Goal: Use online tool/utility: Utilize a website feature to perform a specific function

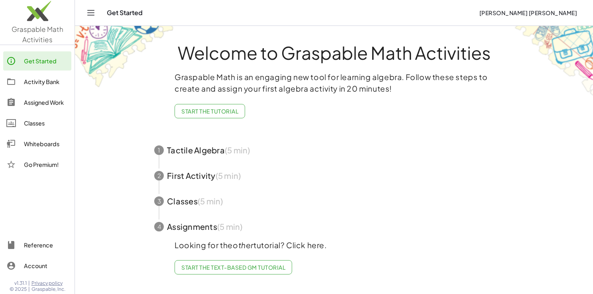
click at [40, 147] on div "Whiteboards" at bounding box center [46, 144] width 44 height 10
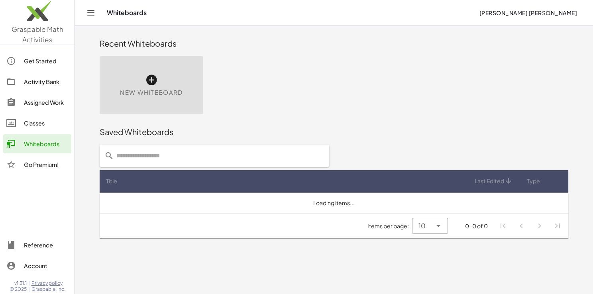
click at [185, 79] on div "New Whiteboard" at bounding box center [152, 85] width 104 height 58
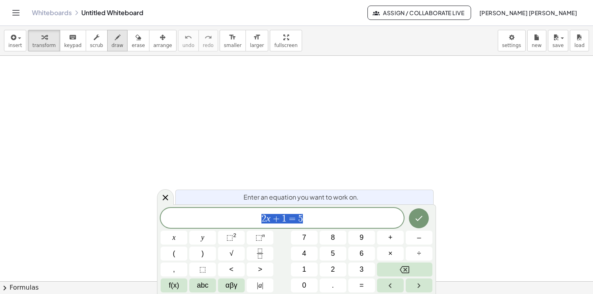
click at [112, 46] on span "draw" at bounding box center [118, 46] width 12 height 6
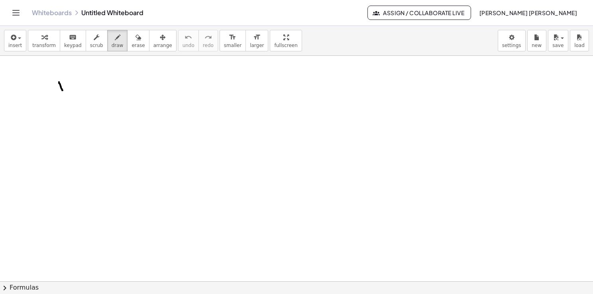
drag, startPoint x: 59, startPoint y: 82, endPoint x: 63, endPoint y: 90, distance: 9.1
click at [63, 90] on div at bounding box center [296, 282] width 593 height 452
click at [12, 46] on span "insert" at bounding box center [15, 46] width 14 height 6
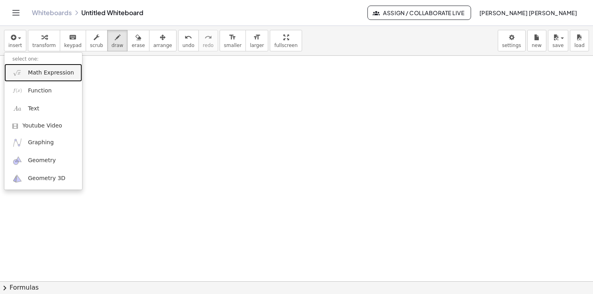
click at [46, 75] on span "Math Expression" at bounding box center [51, 73] width 46 height 8
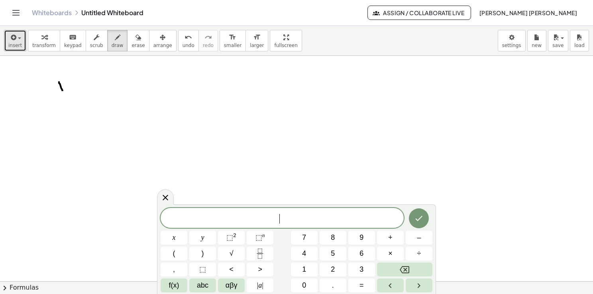
click at [18, 45] on span "insert" at bounding box center [15, 46] width 14 height 6
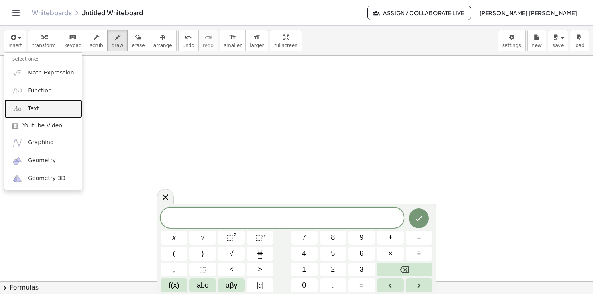
click at [35, 116] on link "Text" at bounding box center [43, 109] width 78 height 18
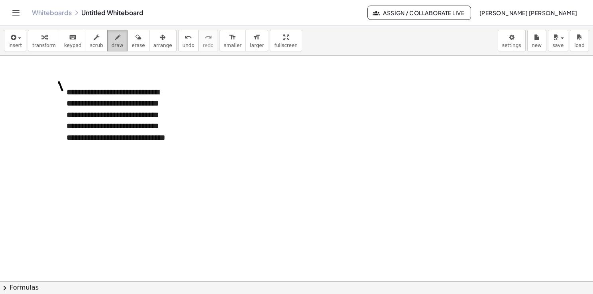
click at [112, 41] on div "button" at bounding box center [118, 37] width 12 height 10
drag, startPoint x: 244, startPoint y: 85, endPoint x: 246, endPoint y: 92, distance: 7.3
click at [246, 92] on div at bounding box center [296, 282] width 593 height 452
click at [16, 50] on button "insert" at bounding box center [15, 41] width 22 height 22
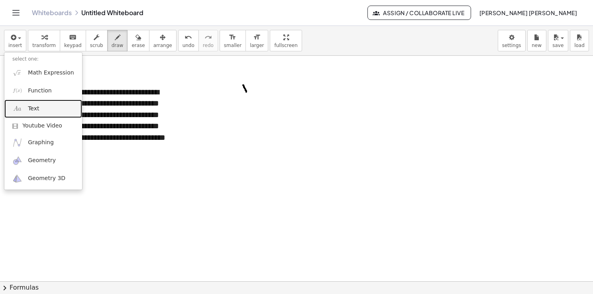
click at [37, 112] on link "Text" at bounding box center [43, 109] width 78 height 18
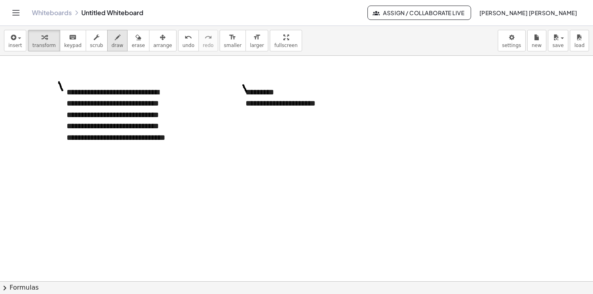
click at [112, 47] on span "draw" at bounding box center [118, 46] width 12 height 6
drag, startPoint x: 250, startPoint y: 143, endPoint x: 258, endPoint y: 156, distance: 15.9
click at [258, 156] on div at bounding box center [296, 282] width 593 height 452
drag, startPoint x: 250, startPoint y: 158, endPoint x: 258, endPoint y: 142, distance: 17.9
click at [256, 142] on div at bounding box center [296, 282] width 593 height 452
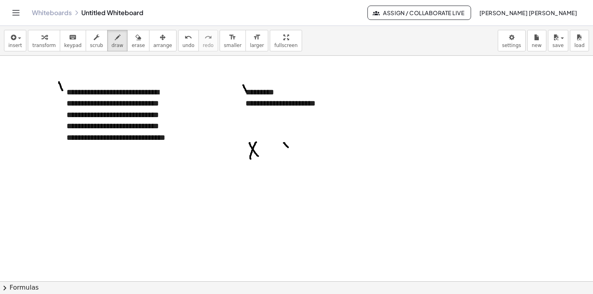
drag, startPoint x: 284, startPoint y: 143, endPoint x: 291, endPoint y: 149, distance: 9.0
click at [291, 149] on div at bounding box center [296, 282] width 593 height 452
drag, startPoint x: 293, startPoint y: 143, endPoint x: 290, endPoint y: 155, distance: 12.4
click at [290, 155] on div at bounding box center [296, 282] width 593 height 452
drag, startPoint x: 319, startPoint y: 136, endPoint x: 318, endPoint y: 235, distance: 99.7
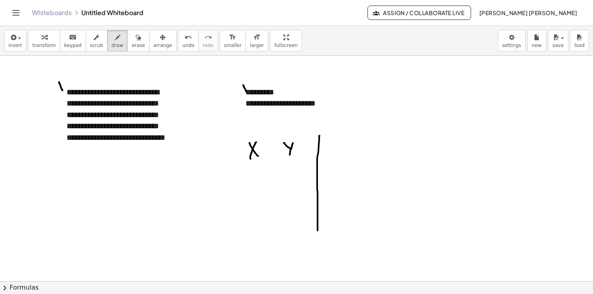
click at [318, 235] on div at bounding box center [296, 282] width 593 height 452
drag, startPoint x: 275, startPoint y: 134, endPoint x: 272, endPoint y: 238, distance: 103.3
click at [272, 238] on div at bounding box center [296, 282] width 593 height 452
drag, startPoint x: 242, startPoint y: 170, endPoint x: 245, endPoint y: 179, distance: 9.9
click at [245, 179] on div at bounding box center [296, 282] width 593 height 452
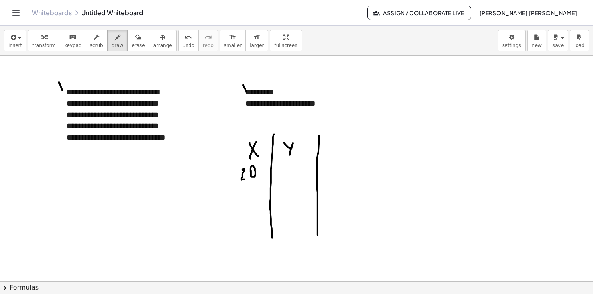
drag, startPoint x: 251, startPoint y: 171, endPoint x: 252, endPoint y: 177, distance: 6.9
click at [252, 176] on div at bounding box center [296, 282] width 593 height 452
drag, startPoint x: 242, startPoint y: 197, endPoint x: 247, endPoint y: 207, distance: 10.7
click at [247, 207] on div at bounding box center [296, 282] width 593 height 452
drag, startPoint x: 257, startPoint y: 192, endPoint x: 254, endPoint y: 199, distance: 7.6
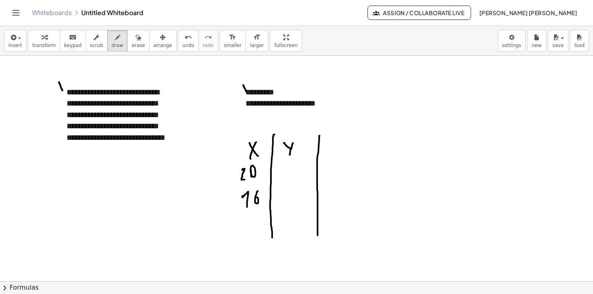
click at [254, 199] on div at bounding box center [296, 282] width 593 height 452
drag, startPoint x: 239, startPoint y: 224, endPoint x: 246, endPoint y: 235, distance: 13.4
click at [246, 235] on div at bounding box center [296, 282] width 593 height 452
drag, startPoint x: 252, startPoint y: 223, endPoint x: 254, endPoint y: 227, distance: 4.6
click at [254, 228] on div at bounding box center [296, 282] width 593 height 452
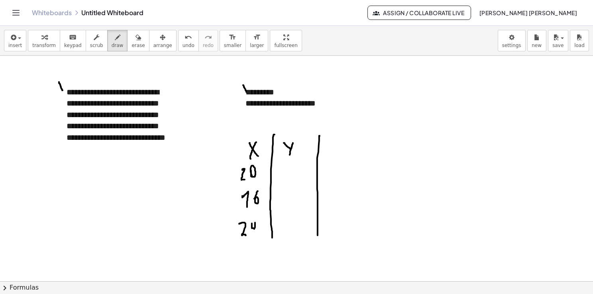
drag, startPoint x: 255, startPoint y: 226, endPoint x: 254, endPoint y: 235, distance: 9.7
click at [254, 235] on div at bounding box center [296, 282] width 593 height 452
drag, startPoint x: 160, startPoint y: 120, endPoint x: 167, endPoint y: 120, distance: 6.8
click at [167, 120] on div at bounding box center [296, 282] width 593 height 452
drag, startPoint x: 68, startPoint y: 132, endPoint x: 77, endPoint y: 132, distance: 8.8
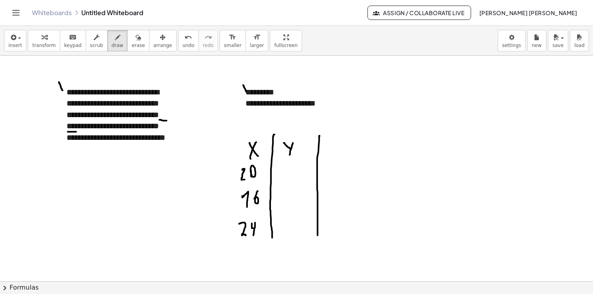
click at [77, 132] on div at bounding box center [296, 282] width 593 height 452
drag, startPoint x: 291, startPoint y: 166, endPoint x: 282, endPoint y: 181, distance: 17.2
click at [282, 181] on div at bounding box center [296, 282] width 593 height 452
drag, startPoint x: 284, startPoint y: 193, endPoint x: 287, endPoint y: 201, distance: 8.1
click at [287, 201] on div at bounding box center [296, 282] width 593 height 452
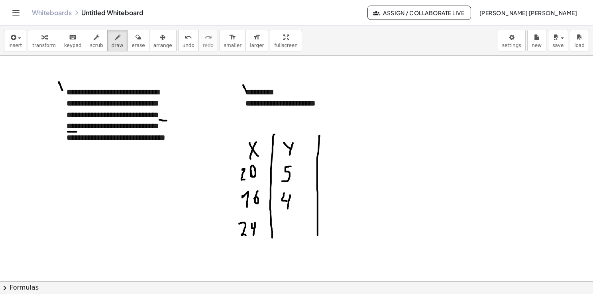
drag, startPoint x: 290, startPoint y: 195, endPoint x: 288, endPoint y: 209, distance: 14.2
click at [288, 209] on div at bounding box center [296, 282] width 593 height 452
drag, startPoint x: 289, startPoint y: 222, endPoint x: 283, endPoint y: 236, distance: 14.3
click at [283, 236] on div at bounding box center [296, 282] width 593 height 452
click at [451, 125] on div at bounding box center [296, 282] width 593 height 452
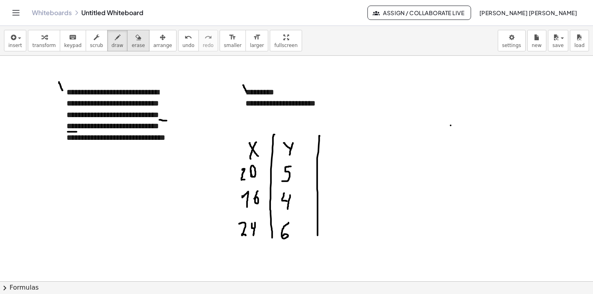
click at [132, 46] on span "erase" at bounding box center [138, 46] width 13 height 6
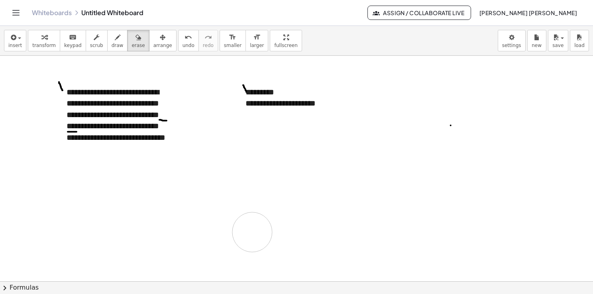
drag, startPoint x: 321, startPoint y: 215, endPoint x: 268, endPoint y: 209, distance: 53.4
click at [255, 229] on div at bounding box center [296, 282] width 593 height 452
click at [112, 43] on span "draw" at bounding box center [118, 46] width 12 height 6
drag, startPoint x: 240, startPoint y: 147, endPoint x: 248, endPoint y: 162, distance: 16.8
click at [248, 162] on div at bounding box center [296, 282] width 593 height 452
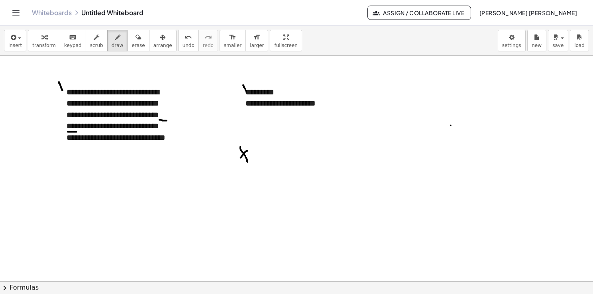
drag, startPoint x: 248, startPoint y: 151, endPoint x: 234, endPoint y: 163, distance: 18.3
click at [234, 163] on div at bounding box center [296, 282] width 593 height 452
click at [160, 37] on icon "button" at bounding box center [163, 38] width 6 height 10
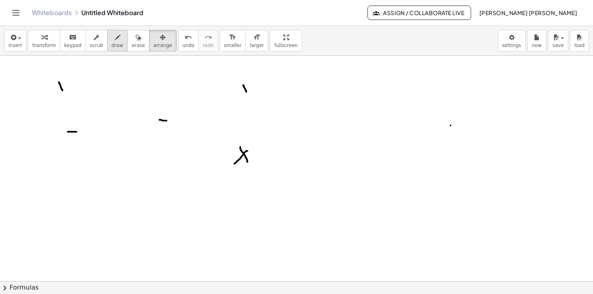
click at [112, 45] on span "draw" at bounding box center [118, 46] width 12 height 6
drag, startPoint x: 262, startPoint y: 141, endPoint x: 257, endPoint y: 218, distance: 77.1
click at [256, 220] on div at bounding box center [296, 282] width 593 height 452
drag, startPoint x: 274, startPoint y: 152, endPoint x: 277, endPoint y: 157, distance: 6.6
click at [277, 157] on div at bounding box center [296, 282] width 593 height 452
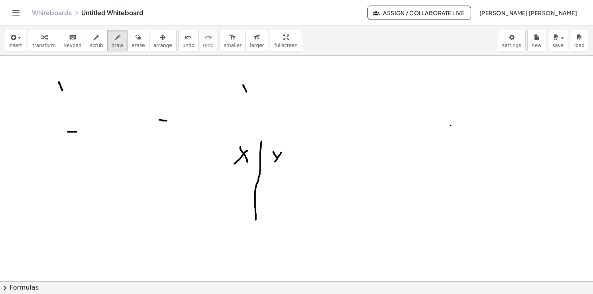
drag, startPoint x: 281, startPoint y: 154, endPoint x: 269, endPoint y: 169, distance: 19.3
click at [269, 169] on div at bounding box center [296, 282] width 593 height 452
drag, startPoint x: 241, startPoint y: 175, endPoint x: 240, endPoint y: 185, distance: 9.2
click at [240, 185] on div at bounding box center [296, 282] width 593 height 452
drag, startPoint x: 273, startPoint y: 172, endPoint x: 276, endPoint y: 177, distance: 5.2
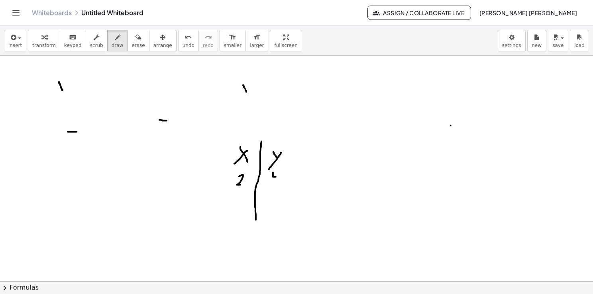
click at [276, 177] on div at bounding box center [296, 282] width 593 height 452
drag, startPoint x: 279, startPoint y: 170, endPoint x: 277, endPoint y: 182, distance: 12.1
click at [277, 182] on div at bounding box center [296, 282] width 593 height 452
drag, startPoint x: 240, startPoint y: 197, endPoint x: 243, endPoint y: 201, distance: 5.7
click at [242, 201] on div at bounding box center [296, 282] width 593 height 452
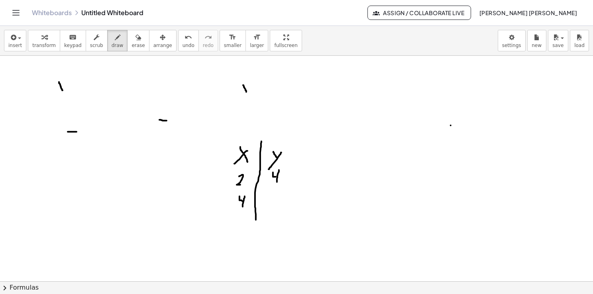
drag, startPoint x: 245, startPoint y: 196, endPoint x: 244, endPoint y: 206, distance: 9.6
click at [243, 207] on div at bounding box center [296, 282] width 593 height 452
drag, startPoint x: 266, startPoint y: 197, endPoint x: 266, endPoint y: 203, distance: 5.6
click at [268, 196] on div at bounding box center [296, 282] width 593 height 452
drag, startPoint x: 240, startPoint y: 221, endPoint x: 234, endPoint y: 235, distance: 15.3
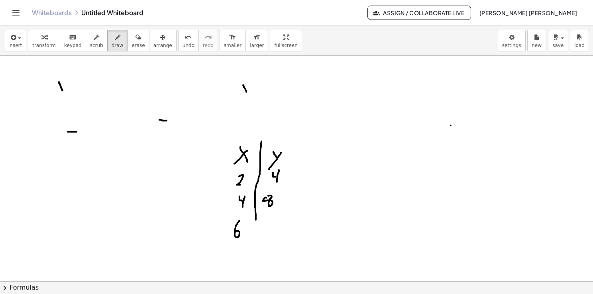
click at [234, 235] on div at bounding box center [296, 282] width 593 height 452
drag, startPoint x: 268, startPoint y: 222, endPoint x: 270, endPoint y: 234, distance: 12.0
click at [270, 234] on div at bounding box center [296, 282] width 593 height 452
drag, startPoint x: 277, startPoint y: 222, endPoint x: 280, endPoint y: 230, distance: 9.2
click at [281, 232] on div at bounding box center [296, 282] width 593 height 452
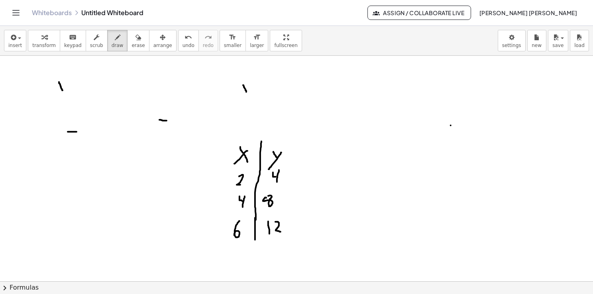
drag, startPoint x: 255, startPoint y: 218, endPoint x: 255, endPoint y: 246, distance: 27.9
click at [255, 245] on div at bounding box center [296, 282] width 593 height 452
click at [132, 45] on span "erase" at bounding box center [138, 46] width 13 height 6
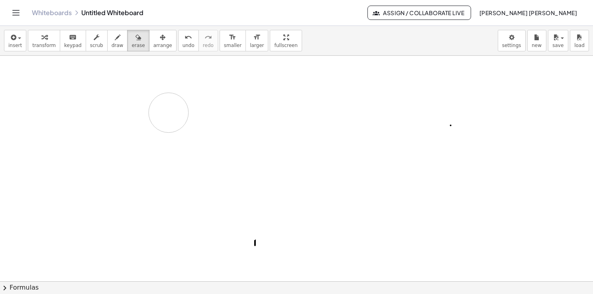
drag, startPoint x: 273, startPoint y: 218, endPoint x: 146, endPoint y: 128, distance: 155.8
click at [165, 114] on div at bounding box center [296, 282] width 593 height 452
click at [107, 45] on button "draw" at bounding box center [117, 41] width 21 height 22
drag, startPoint x: 39, startPoint y: 87, endPoint x: 42, endPoint y: 98, distance: 12.0
click at [42, 98] on div at bounding box center [296, 282] width 593 height 452
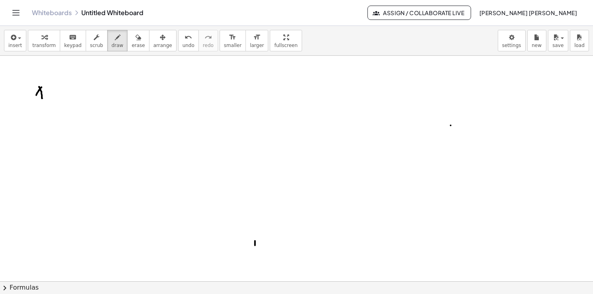
drag, startPoint x: 38, startPoint y: 92, endPoint x: 43, endPoint y: 87, distance: 7.3
click at [43, 86] on div at bounding box center [296, 282] width 593 height 452
click at [38, 83] on div at bounding box center [296, 282] width 593 height 452
click at [77, 92] on div at bounding box center [296, 282] width 593 height 452
drag, startPoint x: 79, startPoint y: 92, endPoint x: 75, endPoint y: 102, distance: 10.2
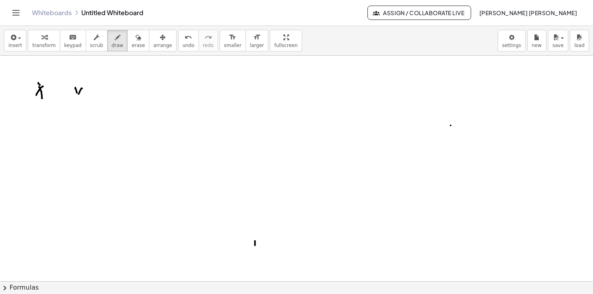
click at [75, 102] on div at bounding box center [296, 282] width 593 height 452
drag, startPoint x: 27, startPoint y: 117, endPoint x: 32, endPoint y: 123, distance: 7.4
click at [32, 122] on div at bounding box center [296, 282] width 593 height 452
click at [69, 115] on div at bounding box center [296, 282] width 593 height 452
drag, startPoint x: 75, startPoint y: 112, endPoint x: 78, endPoint y: 116, distance: 5.8
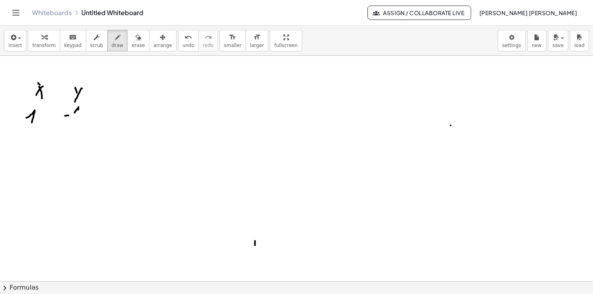
click at [78, 116] on div at bounding box center [296, 282] width 593 height 452
drag, startPoint x: 28, startPoint y: 136, endPoint x: 33, endPoint y: 140, distance: 6.5
click at [32, 140] on div at bounding box center [296, 282] width 593 height 452
drag, startPoint x: 73, startPoint y: 130, endPoint x: 77, endPoint y: 137, distance: 8.0
click at [77, 137] on div at bounding box center [296, 282] width 593 height 452
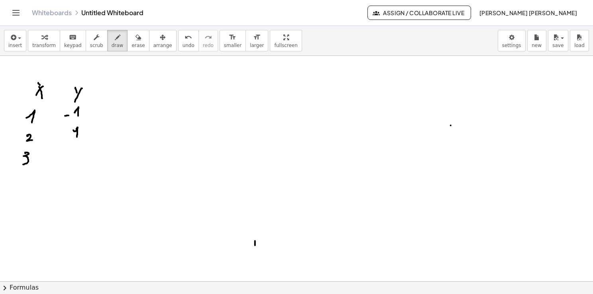
drag, startPoint x: 26, startPoint y: 152, endPoint x: 23, endPoint y: 164, distance: 12.2
click at [23, 164] on div at bounding box center [296, 282] width 593 height 452
drag, startPoint x: 74, startPoint y: 145, endPoint x: 73, endPoint y: 161, distance: 16.4
click at [73, 161] on div at bounding box center [296, 282] width 593 height 452
drag, startPoint x: 61, startPoint y: 75, endPoint x: 27, endPoint y: 142, distance: 75.4
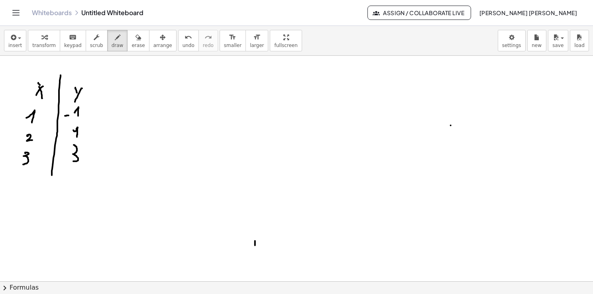
click at [51, 187] on div at bounding box center [296, 282] width 593 height 452
drag, startPoint x: 23, startPoint y: 173, endPoint x: 25, endPoint y: 180, distance: 7.4
click at [24, 180] on div at bounding box center [296, 282] width 593 height 452
drag, startPoint x: 26, startPoint y: 176, endPoint x: 25, endPoint y: 186, distance: 10.1
click at [24, 185] on div at bounding box center [296, 282] width 593 height 452
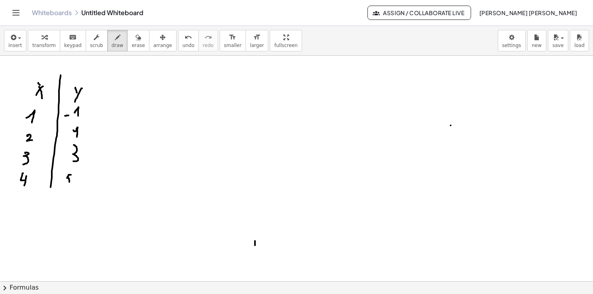
drag, startPoint x: 71, startPoint y: 175, endPoint x: 67, endPoint y: 184, distance: 10.2
click at [67, 184] on div at bounding box center [296, 282] width 593 height 452
drag, startPoint x: 266, startPoint y: 185, endPoint x: 204, endPoint y: 262, distance: 98.4
click at [204, 262] on div at bounding box center [296, 282] width 593 height 452
